Goal: Use online tool/utility: Utilize a website feature to perform a specific function

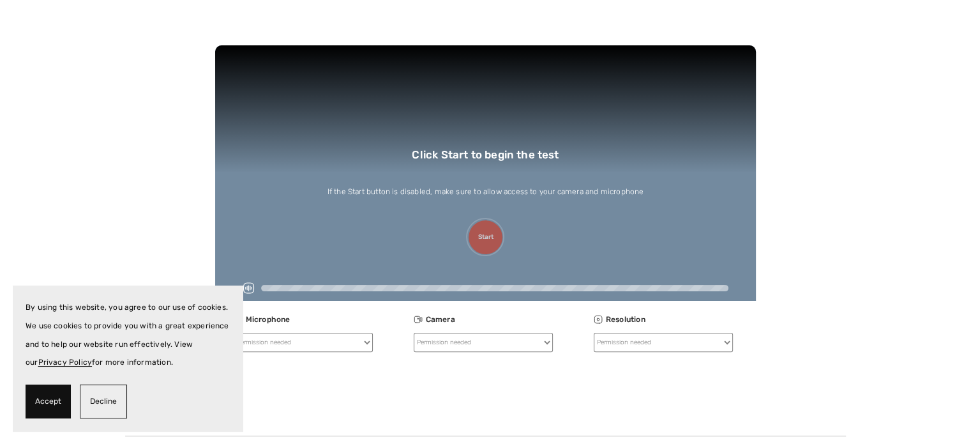
scroll to position [287, 0]
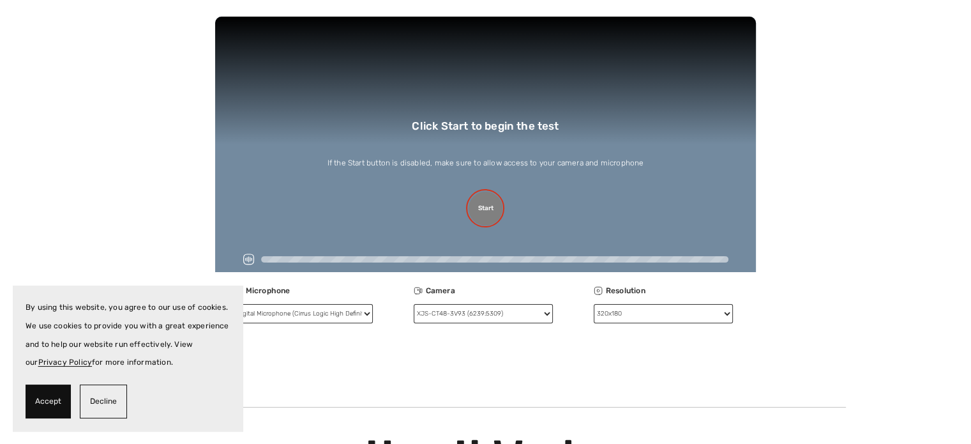
click at [486, 213] on button "Start" at bounding box center [486, 209] width 34 height 34
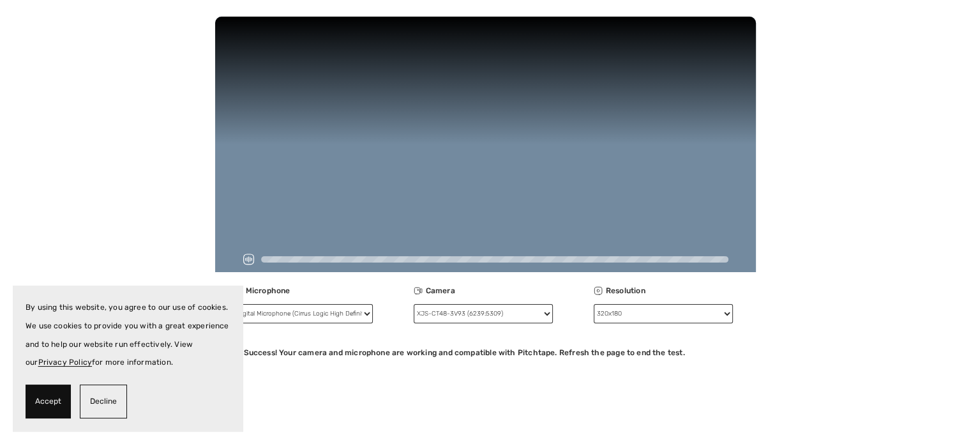
click at [38, 394] on span "Accept" at bounding box center [48, 401] width 26 height 19
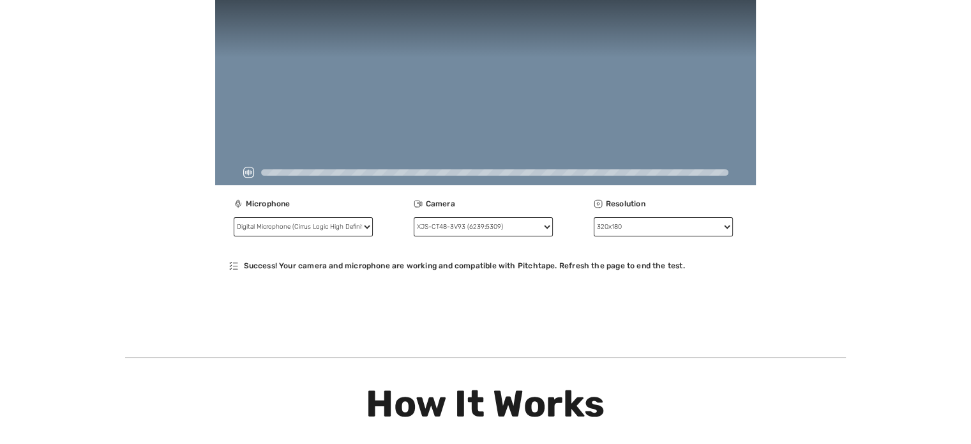
scroll to position [375, 0]
click at [546, 234] on select "XJS-CT48-3V93 (6239:5309)" at bounding box center [483, 225] width 139 height 19
click at [537, 252] on div "Success! Your camera and microphone are working and compatible with Pitchtape. …" at bounding box center [485, 269] width 540 height 38
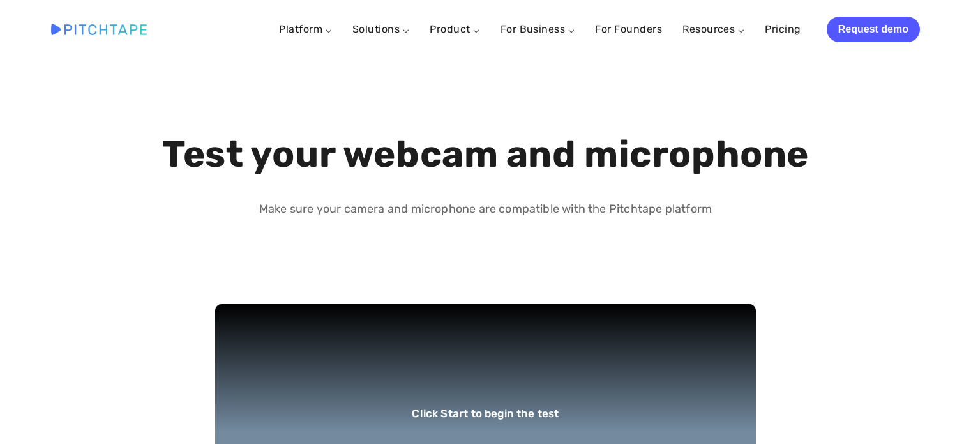
select select "1280x720"
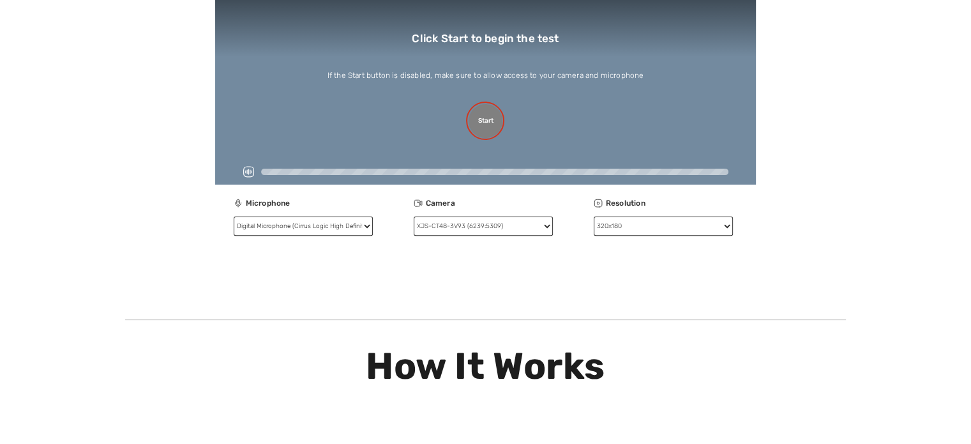
click at [487, 120] on button "Start" at bounding box center [486, 121] width 34 height 34
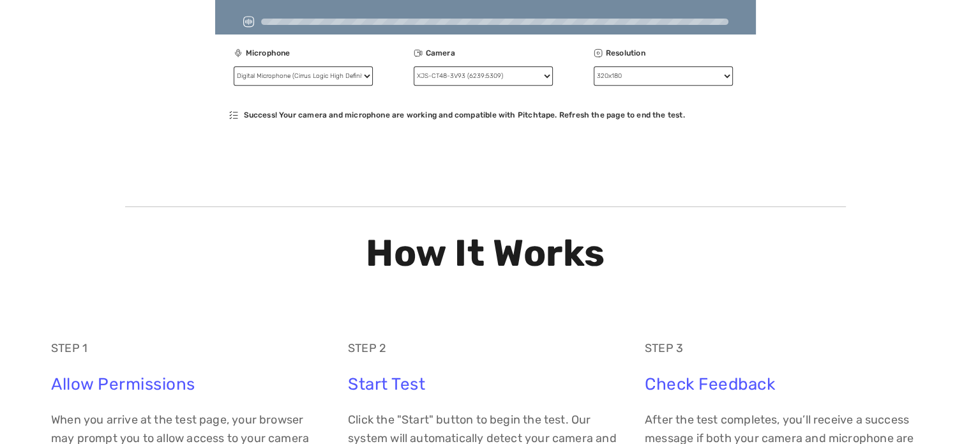
scroll to position [525, 0]
click at [544, 72] on select "Camera" at bounding box center [483, 75] width 139 height 19
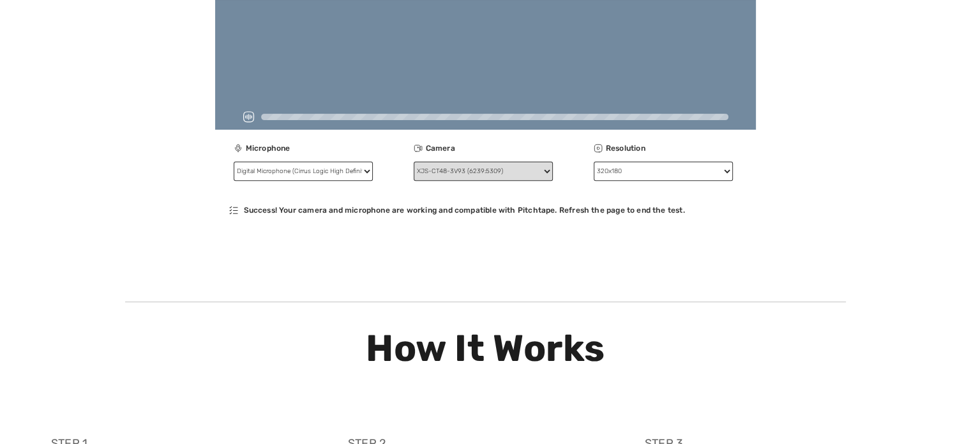
scroll to position [443, 0]
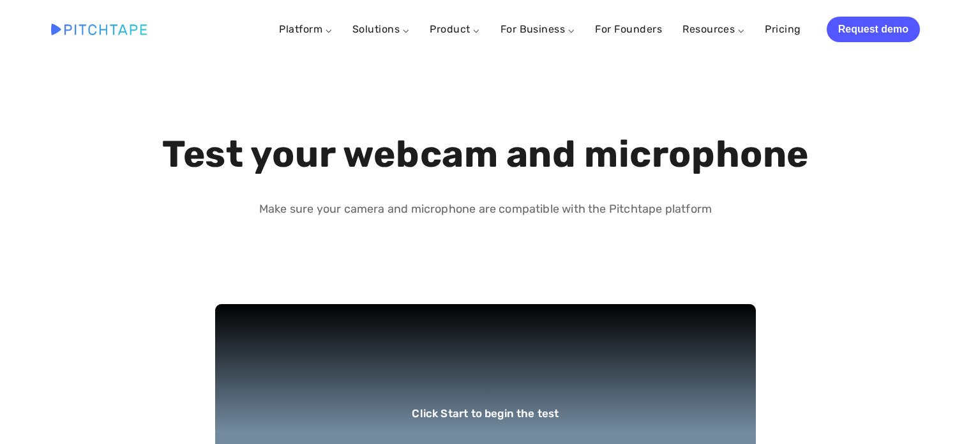
select select "1280x720"
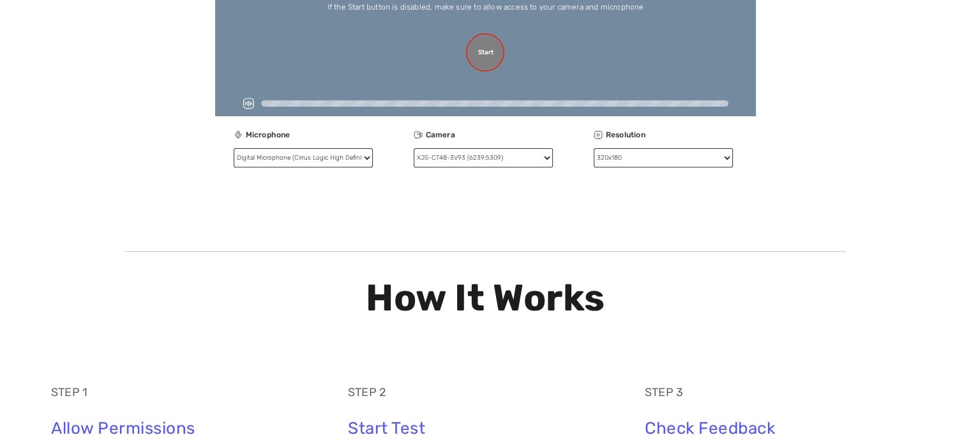
click at [483, 57] on button "Start" at bounding box center [486, 53] width 34 height 34
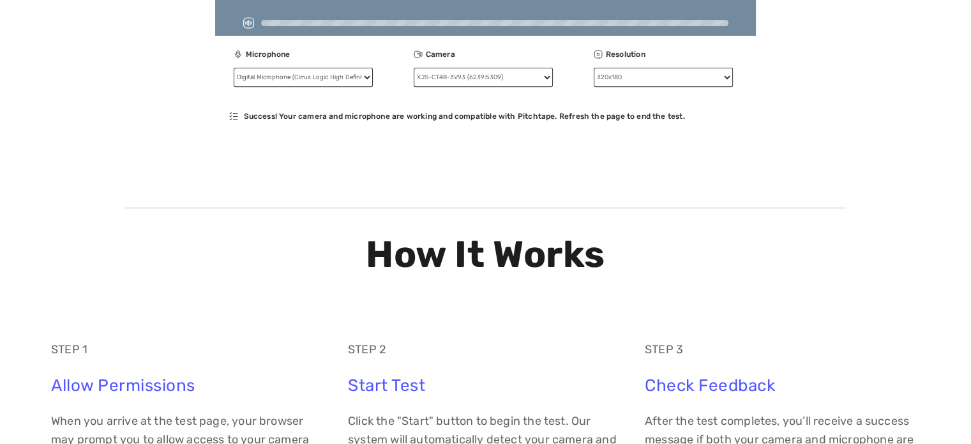
scroll to position [529, 0]
